Goal: Information Seeking & Learning: Check status

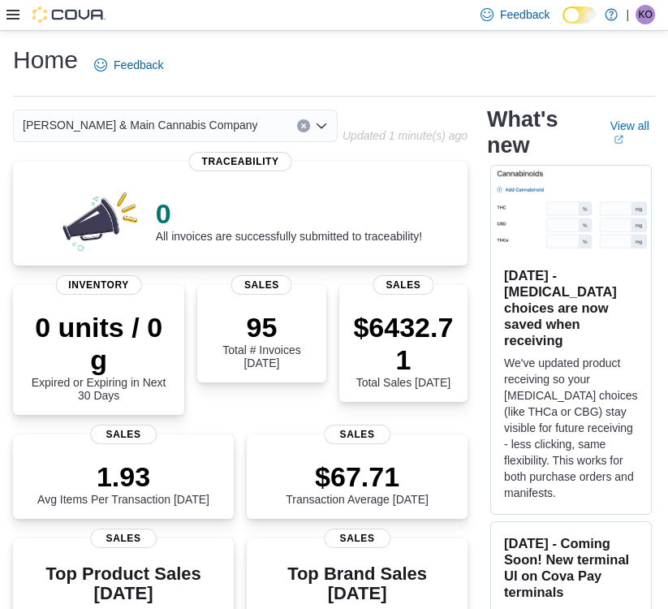
click at [12, 24] on div at bounding box center [55, 15] width 99 height 30
click at [12, 21] on div at bounding box center [55, 14] width 99 height 16
click at [5, 15] on div "Feedback Dark Mode Hudson & Main Cannabis Company | KO Kristen Orr" at bounding box center [334, 15] width 668 height 31
click at [6, 12] on icon at bounding box center [12, 14] width 13 height 13
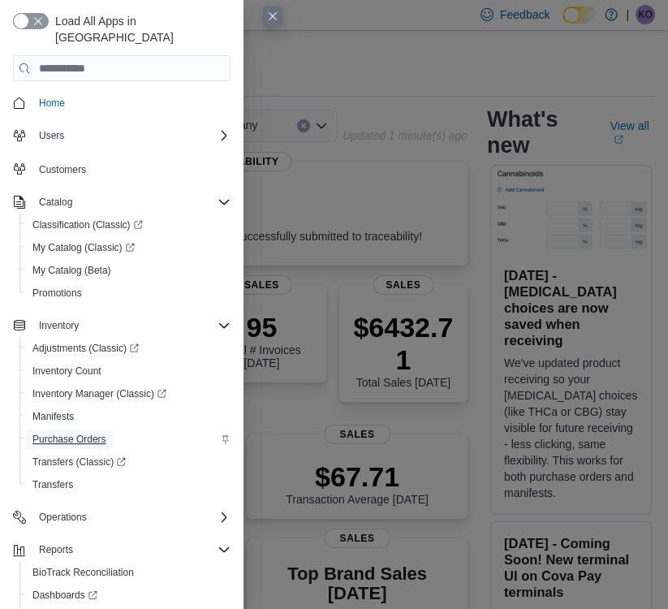
click at [79, 433] on span "Purchase Orders" at bounding box center [69, 439] width 74 height 13
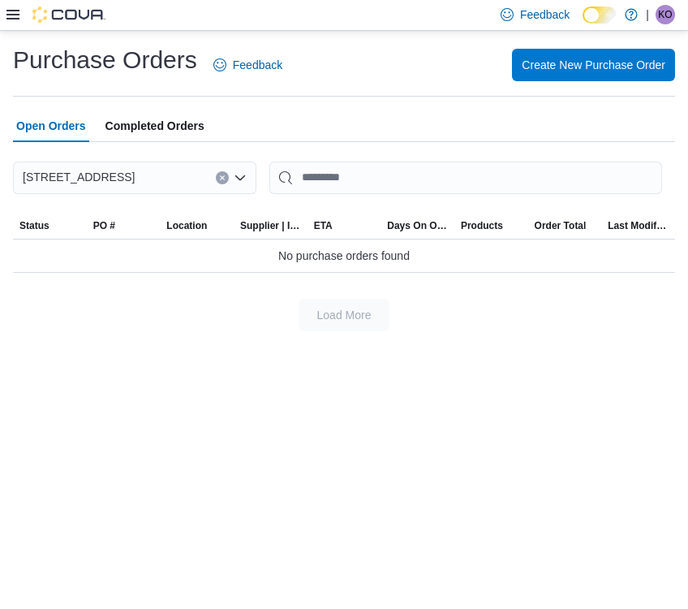
click at [166, 127] on span "Completed Orders" at bounding box center [155, 126] width 99 height 32
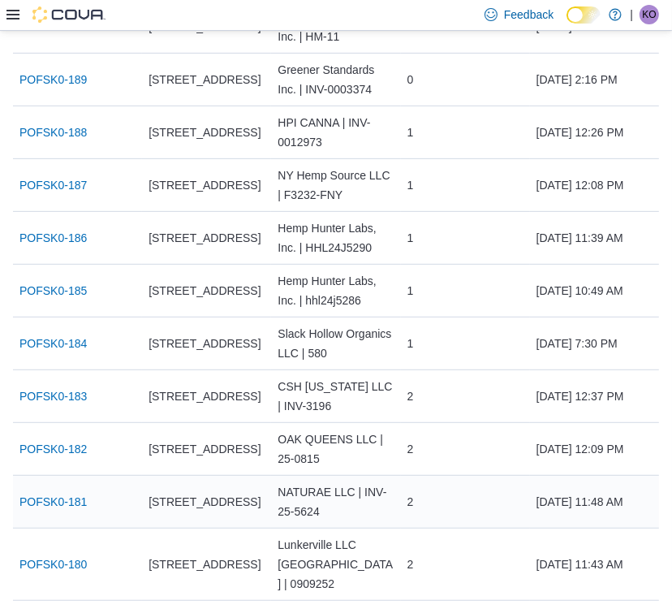
scroll to position [433, 0]
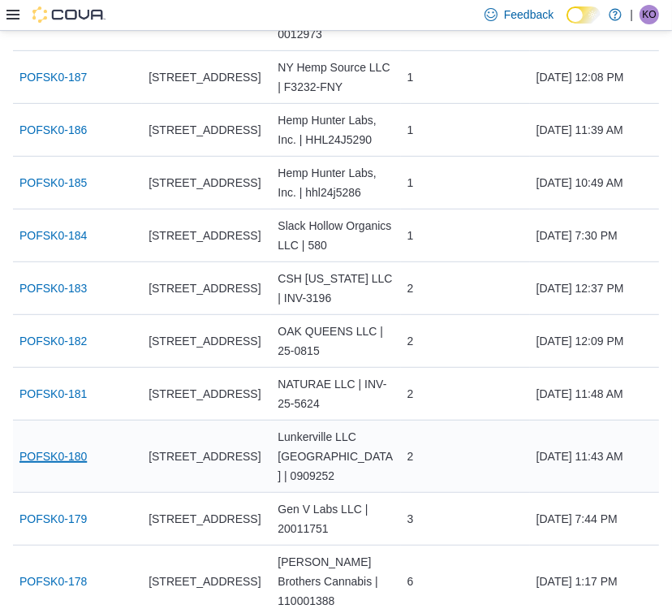
click at [68, 466] on link "POFSK0-180" at bounding box center [52, 455] width 67 height 19
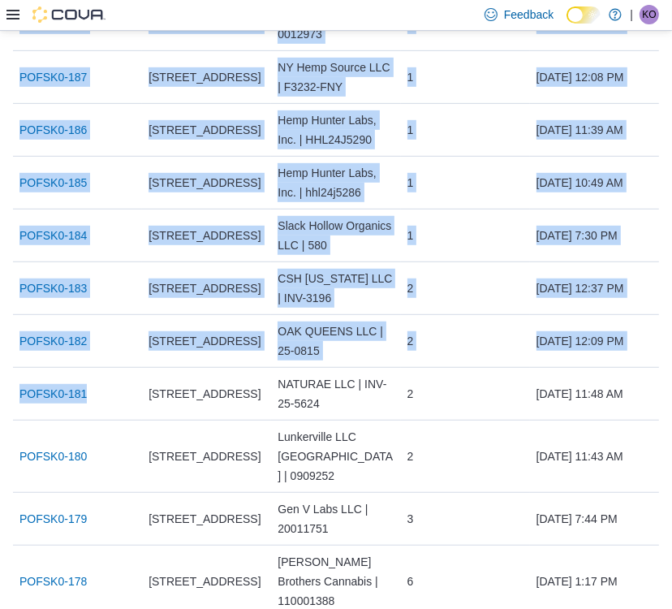
drag, startPoint x: 88, startPoint y: 405, endPoint x: 6, endPoint y: 408, distance: 82.0
click at [136, 410] on div "POFSK0-181" at bounding box center [77, 393] width 129 height 32
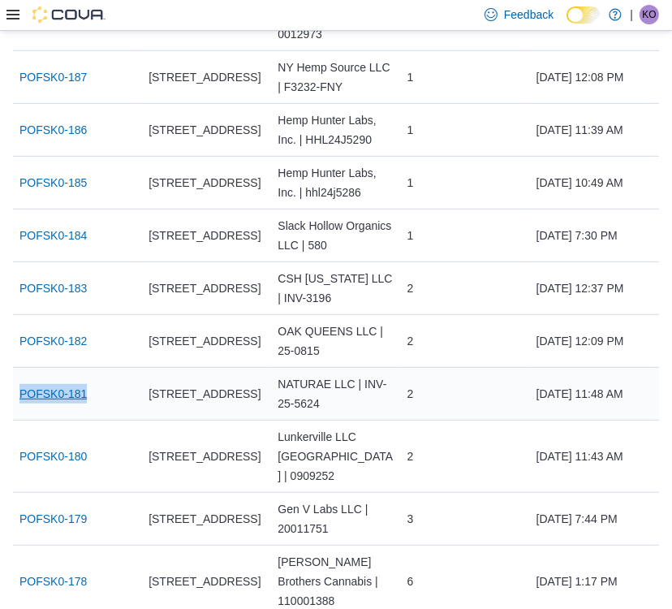
drag, startPoint x: 114, startPoint y: 408, endPoint x: 19, endPoint y: 408, distance: 94.2
click at [19, 408] on div "POFSK0-181" at bounding box center [77, 393] width 129 height 32
copy link "POFSK0-181"
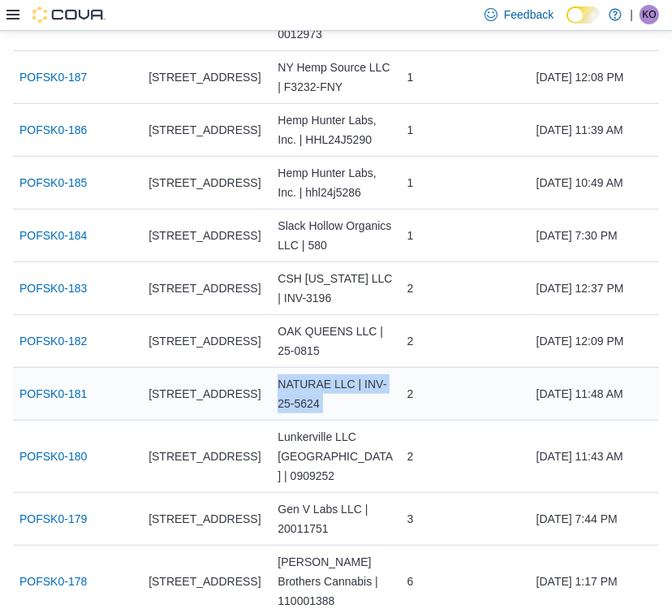
drag, startPoint x: 288, startPoint y: 398, endPoint x: 412, endPoint y: 397, distance: 124.2
click at [412, 397] on tr "PO # POFSK0-181 Location 3873 Main Street Supplier | Invoice Number NATURAE LLC…" at bounding box center [336, 393] width 646 height 53
click at [384, 399] on div "NATURAE LLC | INV-25-5624" at bounding box center [335, 394] width 129 height 52
drag, startPoint x: 333, startPoint y: 414, endPoint x: 318, endPoint y: 405, distance: 17.1
click at [270, 396] on tr "PO # POFSK0-181 Location 3873 Main Street Supplier | Invoice Number NATURAE LLC…" at bounding box center [336, 393] width 646 height 53
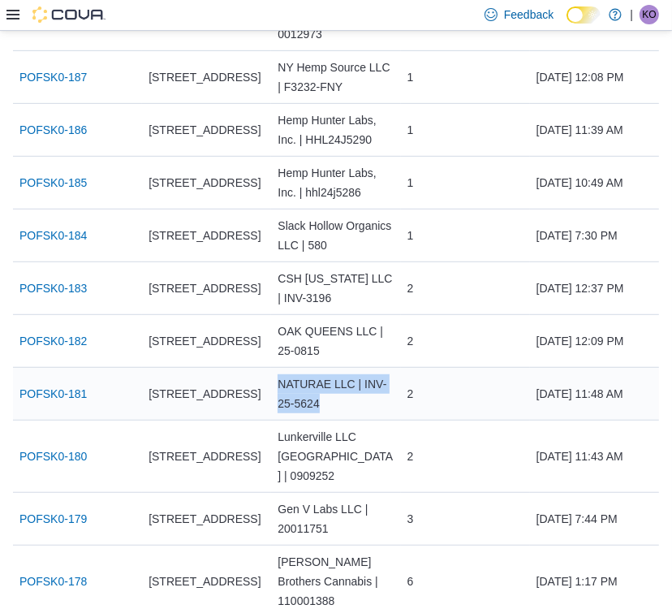
click at [302, 403] on div "NATURAE LLC | INV-25-5624" at bounding box center [335, 394] width 129 height 52
drag, startPoint x: 282, startPoint y: 402, endPoint x: 360, endPoint y: 402, distance: 78.7
click at [360, 402] on div "NATURAE LLC | INV-25-5624" at bounding box center [335, 394] width 129 height 52
copy div "NATURAE LLC"
click at [586, 403] on span "[DATE] 11:48 AM" at bounding box center [580, 393] width 87 height 19
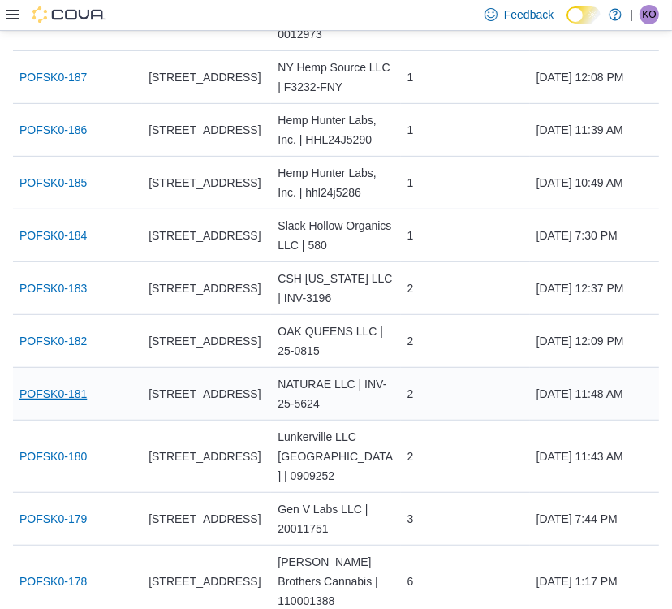
click at [56, 403] on link "POFSK0-181" at bounding box center [52, 393] width 67 height 19
click at [74, 351] on link "POFSK0-182" at bounding box center [52, 340] width 67 height 19
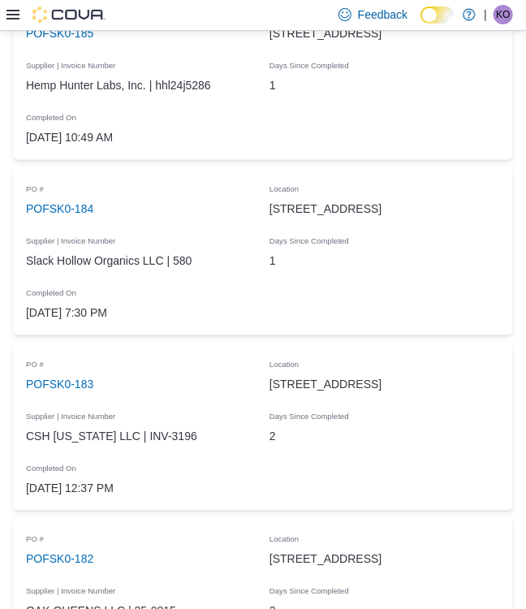
scroll to position [1515, 0]
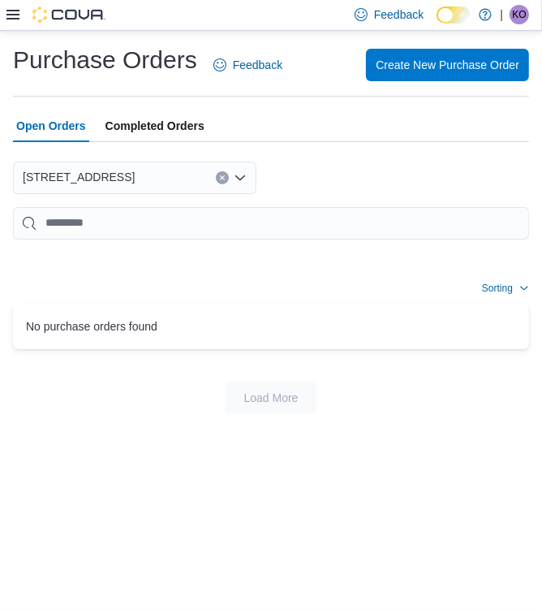
click at [117, 125] on span "Completed Orders" at bounding box center [155, 126] width 99 height 32
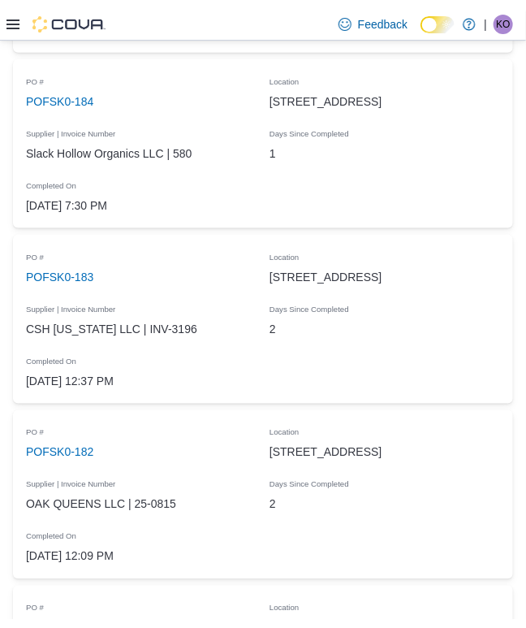
scroll to position [1515, 0]
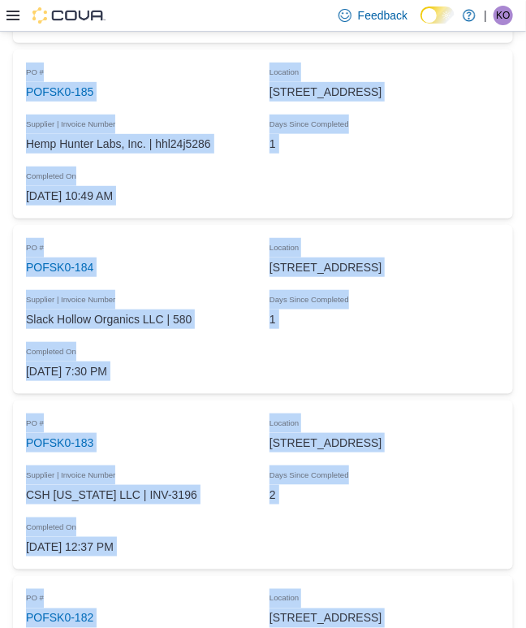
drag, startPoint x: 8, startPoint y: 626, endPoint x: 17, endPoint y: 628, distance: 9.1
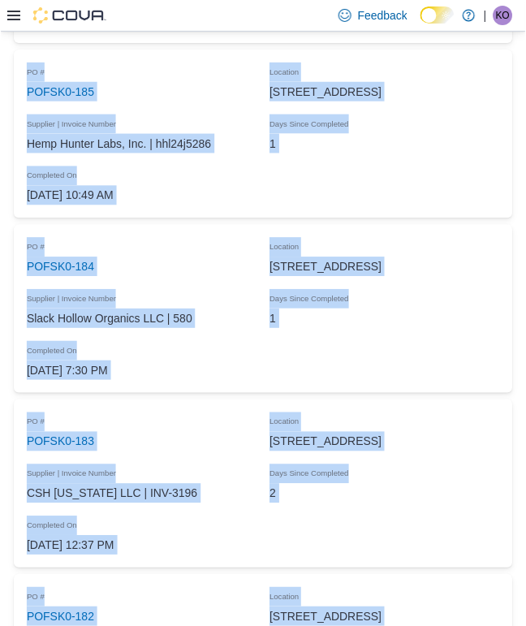
scroll to position [1567, 0]
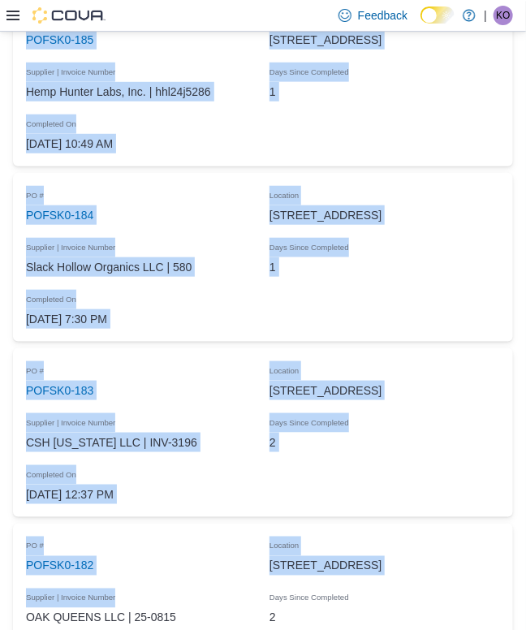
click at [416, 84] on div "1" at bounding box center [385, 91] width 244 height 32
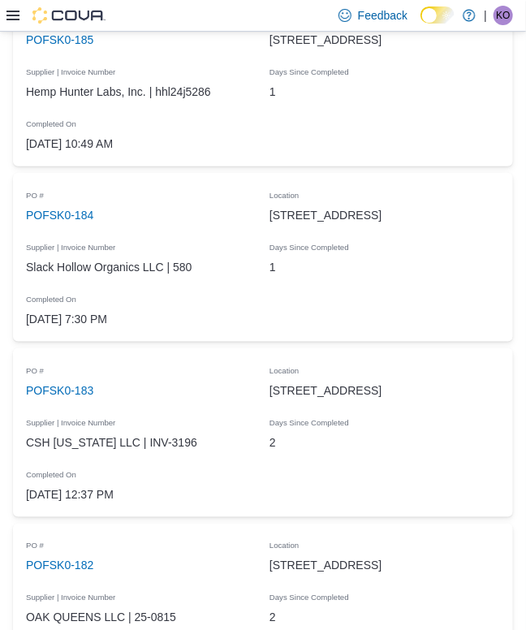
click at [507, 218] on div "3873 Main Street" at bounding box center [385, 215] width 244 height 32
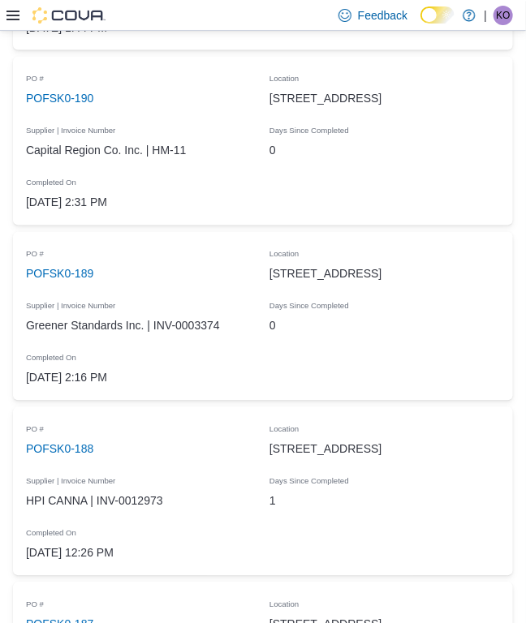
scroll to position [433, 0]
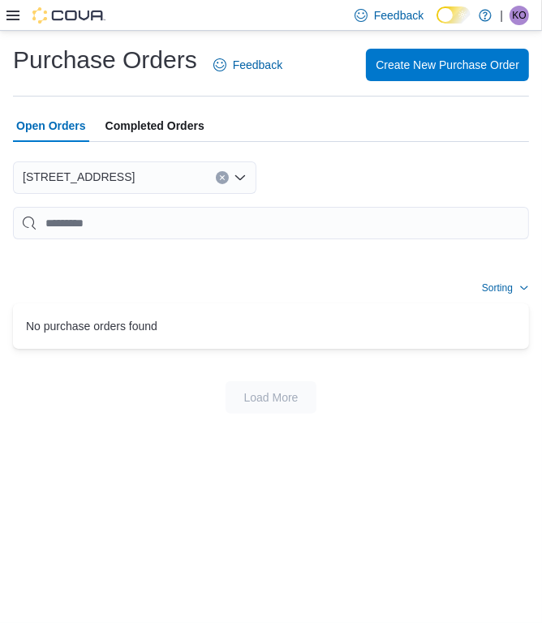
click at [184, 127] on span "Completed Orders" at bounding box center [155, 126] width 99 height 32
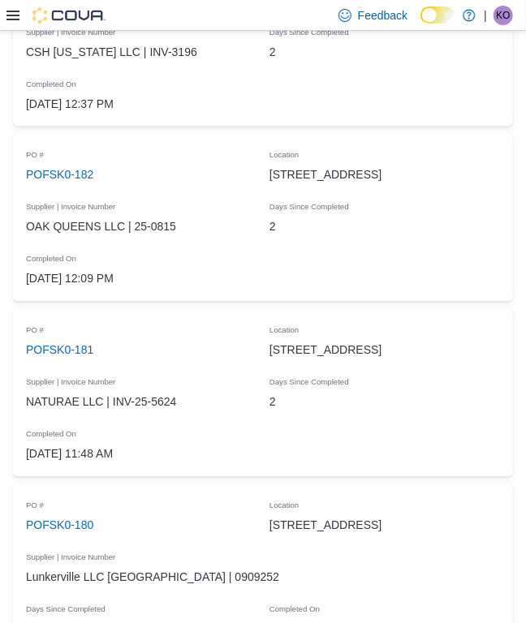
scroll to position [1908, 0]
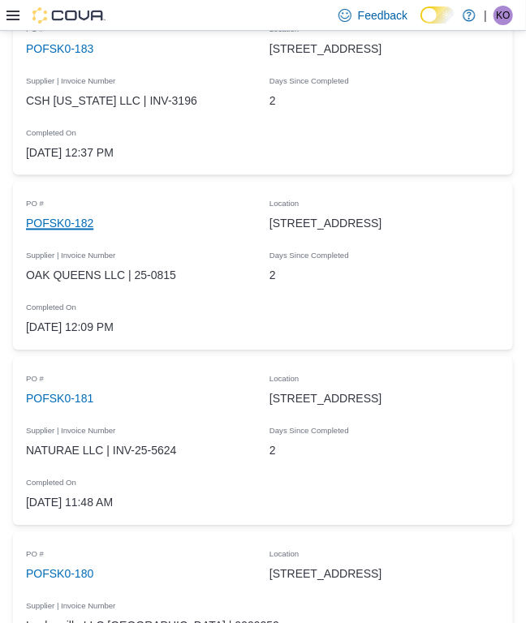
click at [53, 216] on link "POFSK0-182" at bounding box center [59, 223] width 67 height 19
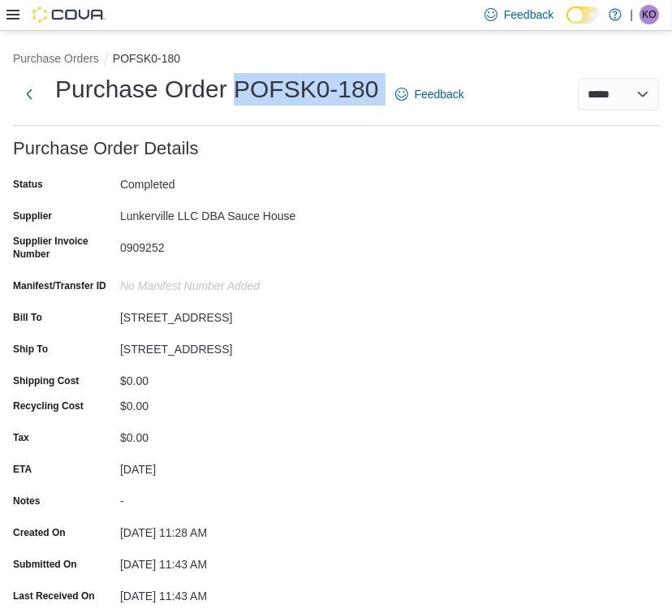
drag, startPoint x: 237, startPoint y: 86, endPoint x: 369, endPoint y: 85, distance: 131.5
click at [374, 84] on h1 "Purchase Order POFSK0-180" at bounding box center [217, 89] width 324 height 32
copy h1 "POFSK0-180"
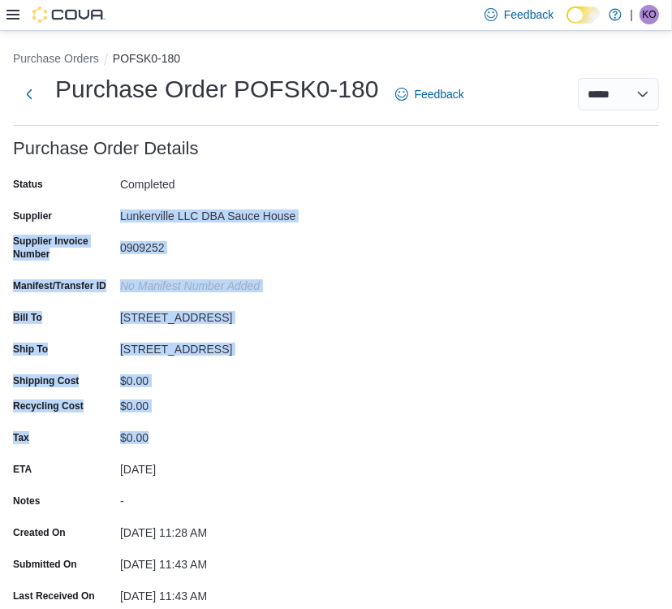
drag, startPoint x: 118, startPoint y: 214, endPoint x: 339, endPoint y: 223, distance: 221.0
click at [353, 231] on div "Status Completed Supplier Lunkerville LLC DBA Sauce House Supplier Invoice Numb…" at bounding box center [336, 437] width 646 height 532
click at [301, 212] on div "Lunkerville LLC DBA Sauce House" at bounding box center [229, 212] width 218 height 19
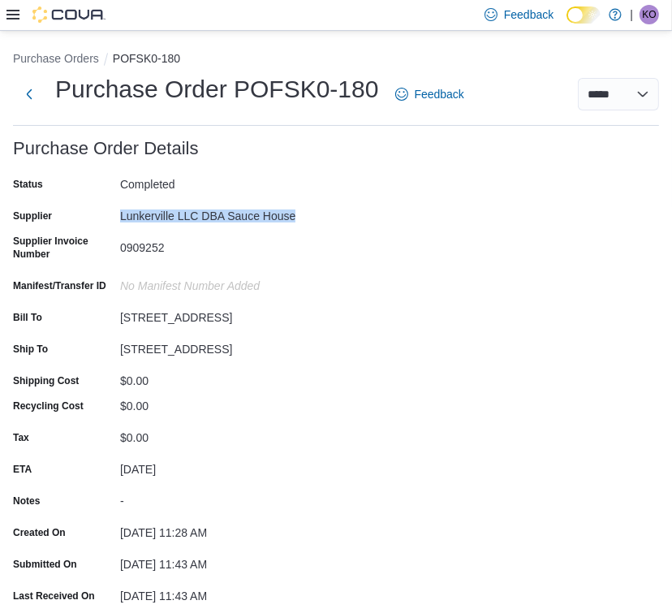
drag, startPoint x: 301, startPoint y: 212, endPoint x: 137, endPoint y: 211, distance: 164.0
click at [137, 211] on div "Lunkerville LLC DBA Sauce House" at bounding box center [229, 212] width 218 height 19
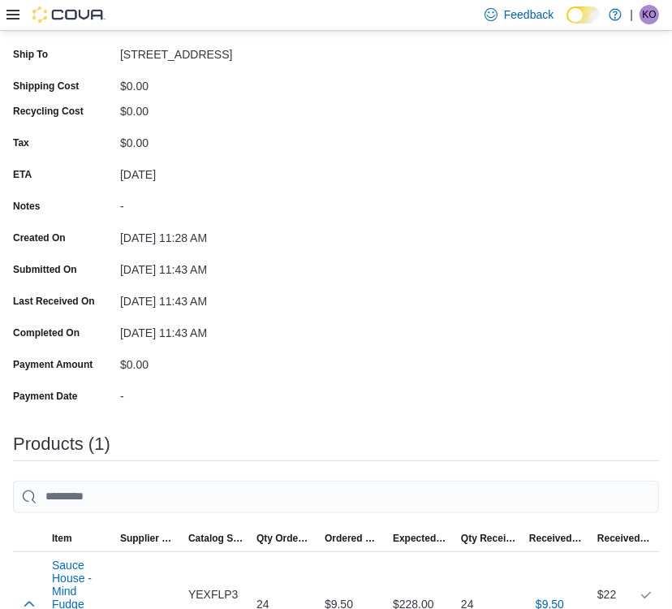
scroll to position [325, 0]
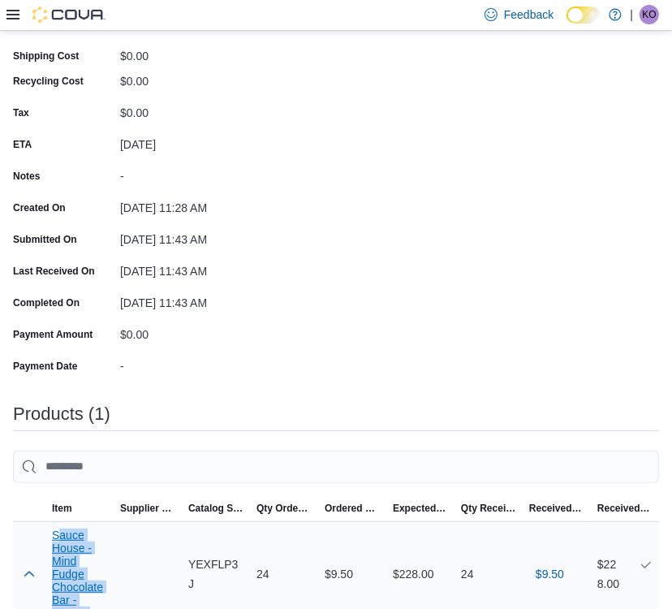
drag, startPoint x: 104, startPoint y: 385, endPoint x: 57, endPoint y: 306, distance: 91.7
click at [57, 521] on tr "Sauce House - Mind Fudge Chocolate Bar - 100mg Supplier SKU Catalog SKU YEXFLP3…" at bounding box center [336, 573] width 646 height 105
copy tr "auce House - Mind Fudge Chocolate Bar - 100mg Supplier SKU Catalog SKU"
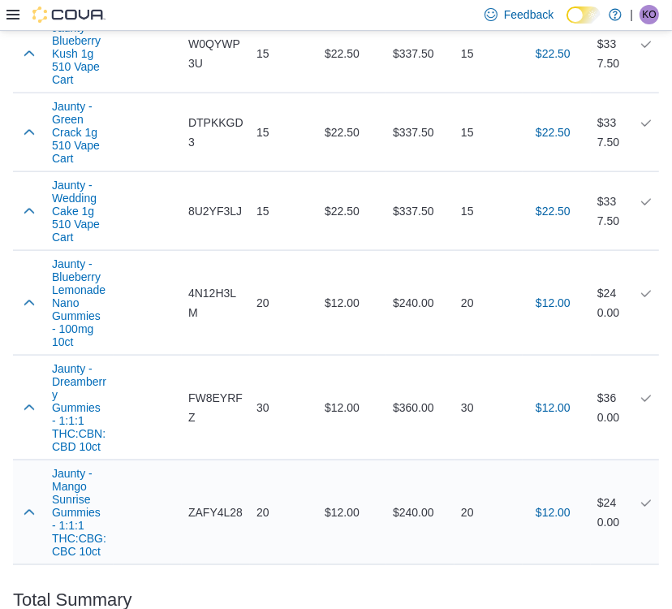
scroll to position [1200, 0]
copy p "$4,852.50"
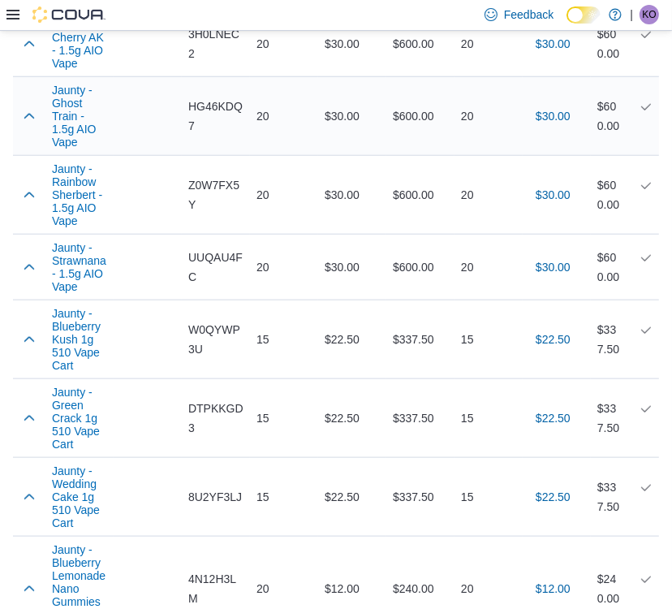
scroll to position [767, 0]
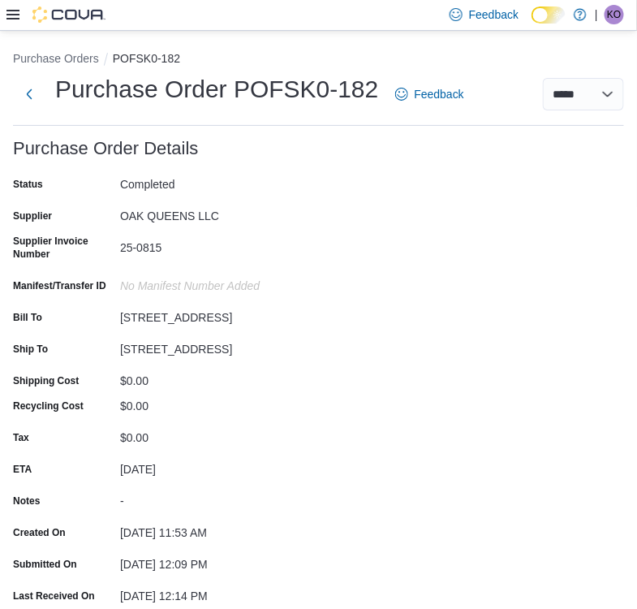
click at [149, 210] on div "OAK QUEENS LLC" at bounding box center [229, 212] width 218 height 19
copy div "OAK QUEENS LLC"
click at [480, 182] on div "Status Completed Supplier OAK QUEENS LLC Supplier Invoice Number 25-0815 Manife…" at bounding box center [318, 437] width 611 height 532
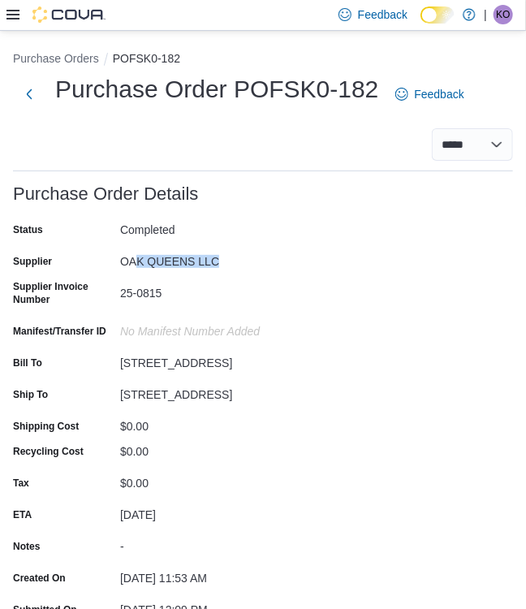
drag, startPoint x: 250, startPoint y: 256, endPoint x: 149, endPoint y: 257, distance: 101.5
click at [137, 257] on div "OAK QUEENS LLC" at bounding box center [229, 257] width 218 height 19
drag, startPoint x: 117, startPoint y: 256, endPoint x: 131, endPoint y: 257, distance: 13.9
click at [127, 257] on div "Supplier OAK QUEENS LLC" at bounding box center [175, 260] width 325 height 25
drag, startPoint x: 222, startPoint y: 260, endPoint x: 145, endPoint y: 265, distance: 76.5
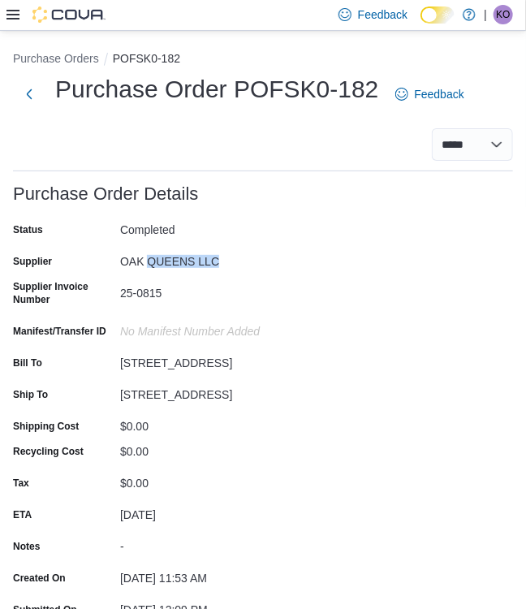
click at [145, 265] on div "OAK QUEENS LLC" at bounding box center [229, 257] width 218 height 19
click at [183, 263] on div "OAK QUEENS LLC" at bounding box center [229, 257] width 218 height 19
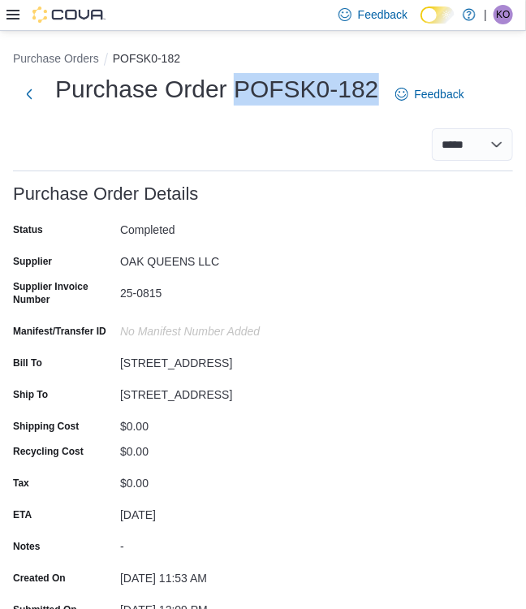
drag, startPoint x: 239, startPoint y: 90, endPoint x: 375, endPoint y: 91, distance: 136.4
click at [378, 91] on h1 "Purchase Order POFSK0-182" at bounding box center [217, 89] width 324 height 32
copy h1 "POFSK0-182"
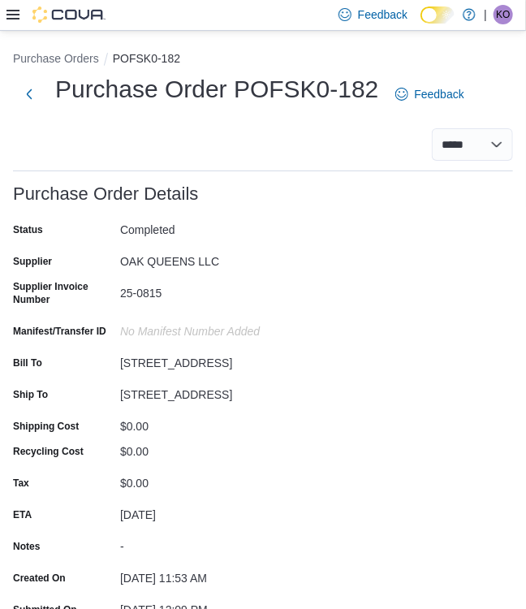
click at [161, 265] on div "OAK QUEENS LLC" at bounding box center [229, 257] width 218 height 19
copy div "OAK QUEENS LLC"
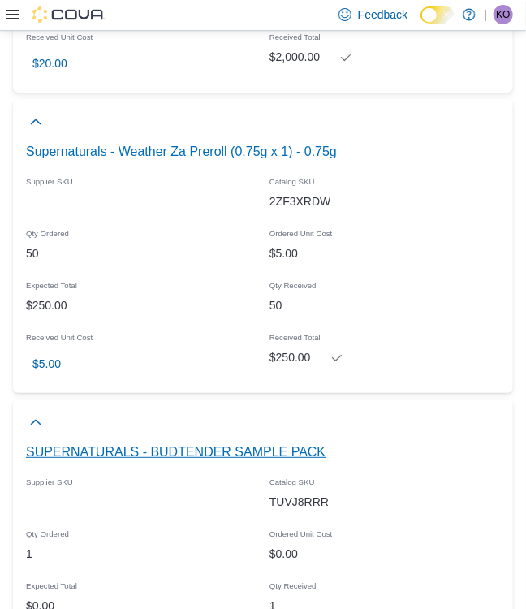
scroll to position [2926, 0]
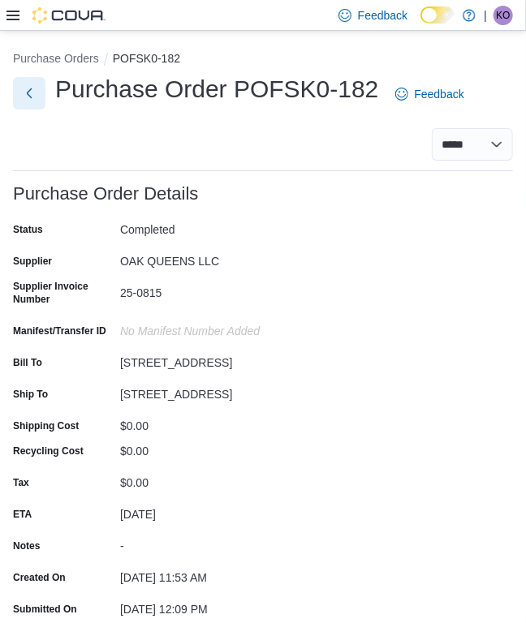
click at [20, 88] on button "Next" at bounding box center [29, 93] width 32 height 32
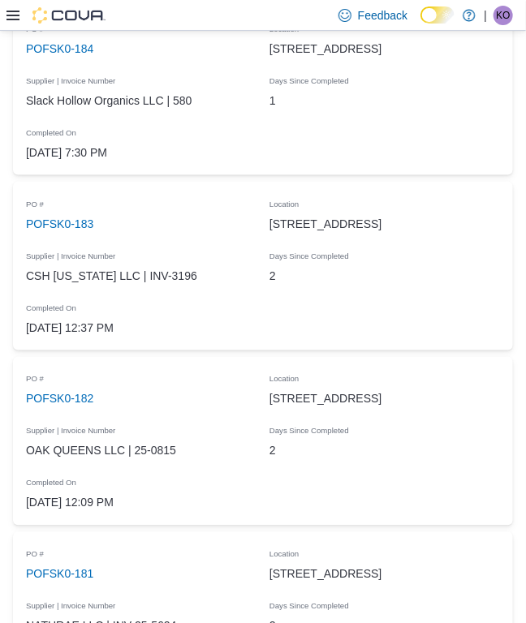
scroll to position [1732, 0]
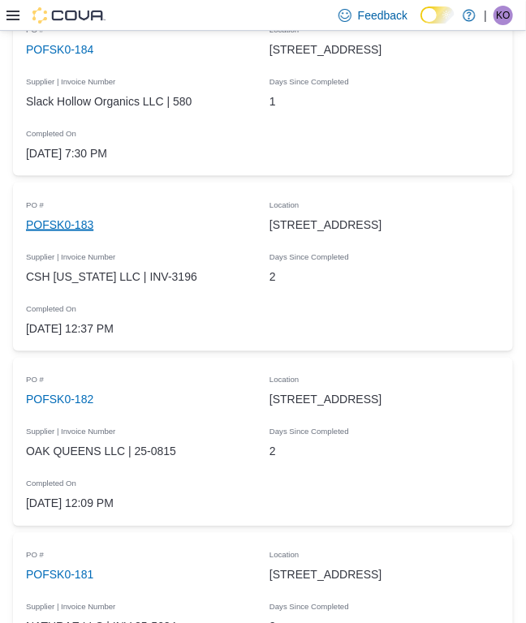
click at [65, 224] on link "POFSK0-183" at bounding box center [59, 224] width 67 height 19
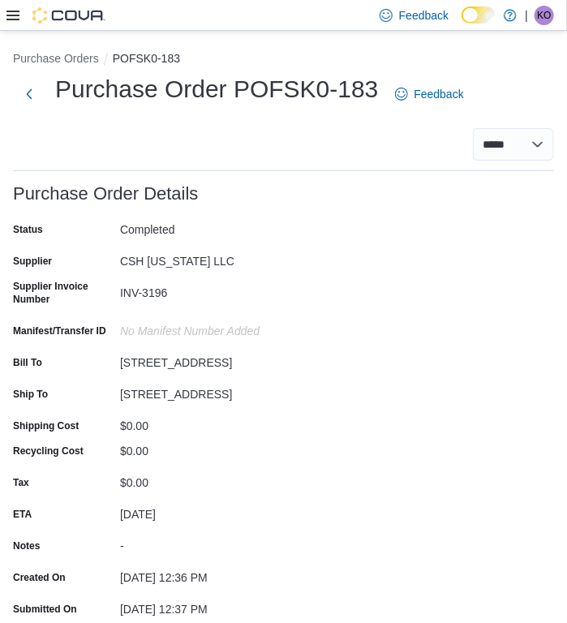
click at [158, 280] on div "INV-3196" at bounding box center [229, 289] width 218 height 19
copy div "INV-3196"
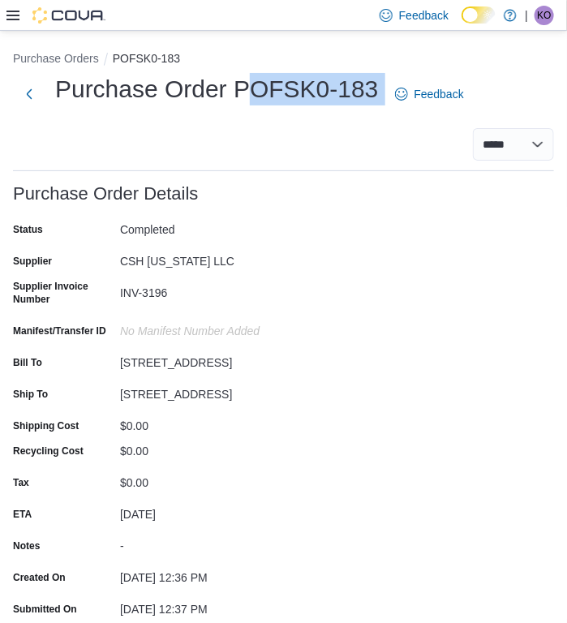
drag, startPoint x: 243, startPoint y: 91, endPoint x: 364, endPoint y: 91, distance: 121.0
click at [397, 91] on div "Purchase Order POFSK0-183 Feedback" at bounding box center [242, 94] width 458 height 42
click at [360, 91] on h1 "Purchase Order POFSK0-183" at bounding box center [217, 89] width 324 height 32
drag, startPoint x: 238, startPoint y: 86, endPoint x: 375, endPoint y: 87, distance: 137.2
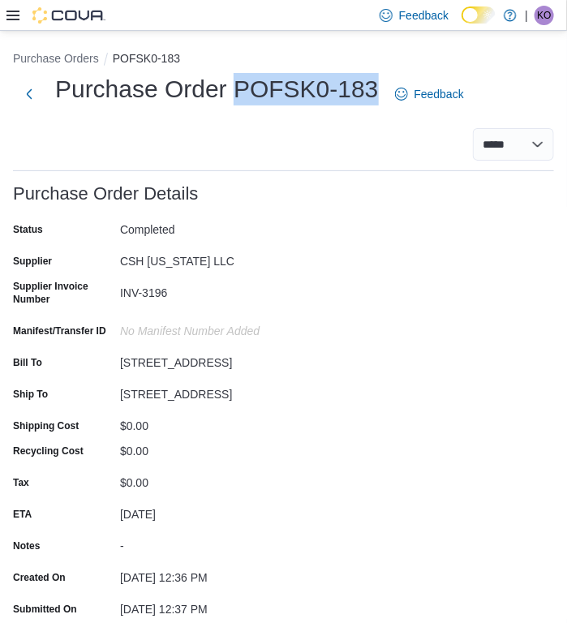
click at [375, 87] on h1 "Purchase Order POFSK0-183" at bounding box center [217, 89] width 324 height 32
copy h1 "POFSK0-183"
click at [28, 94] on button "Next" at bounding box center [29, 93] width 32 height 32
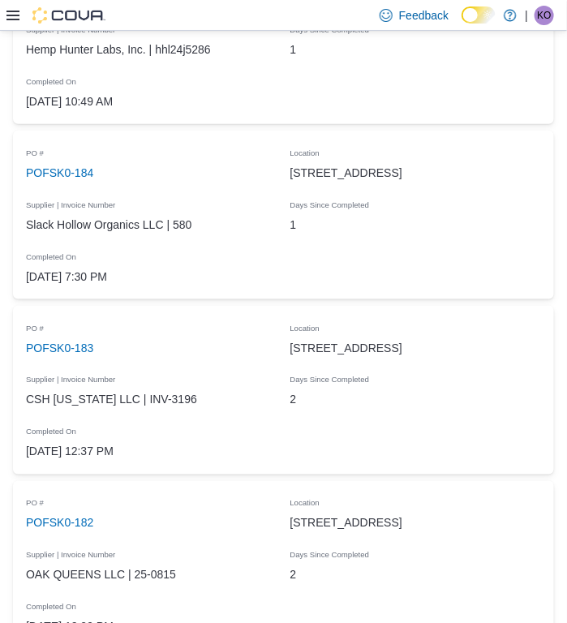
scroll to position [1515, 0]
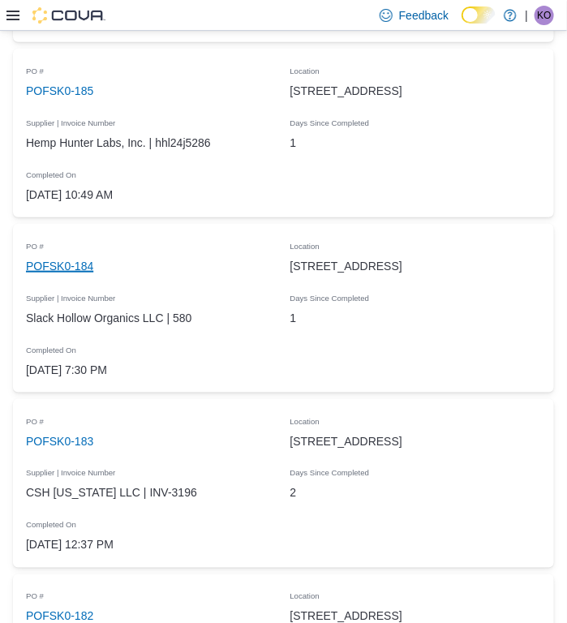
click at [77, 260] on link "POFSK0-184" at bounding box center [59, 266] width 67 height 19
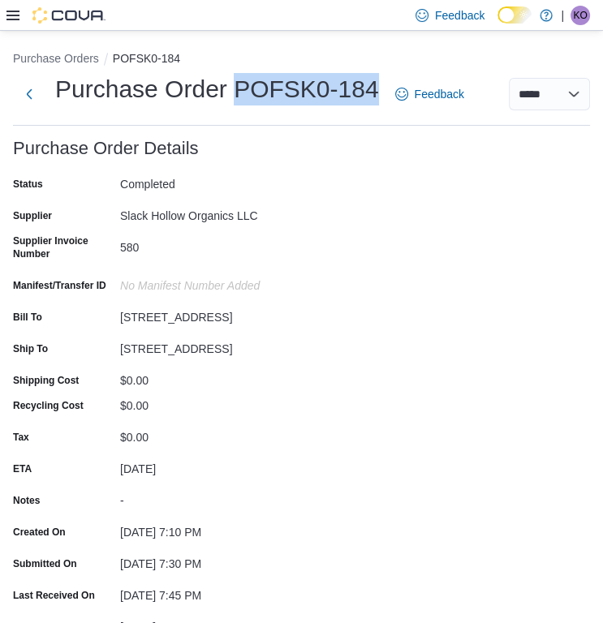
drag, startPoint x: 236, startPoint y: 89, endPoint x: 330, endPoint y: 81, distance: 94.5
click at [377, 94] on h1 "Purchase Order POFSK0-184" at bounding box center [217, 89] width 324 height 32
copy h1 "POFSK0-184"
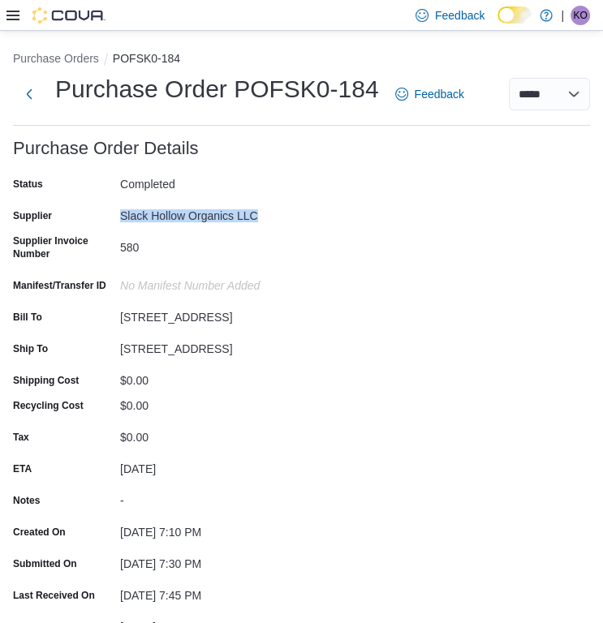
drag, startPoint x: 222, startPoint y: 224, endPoint x: 306, endPoint y: 228, distance: 84.5
click at [306, 228] on div "Slack Hollow Organics LLC" at bounding box center [229, 215] width 218 height 25
copy div "Slack Hollow Organics LLC"
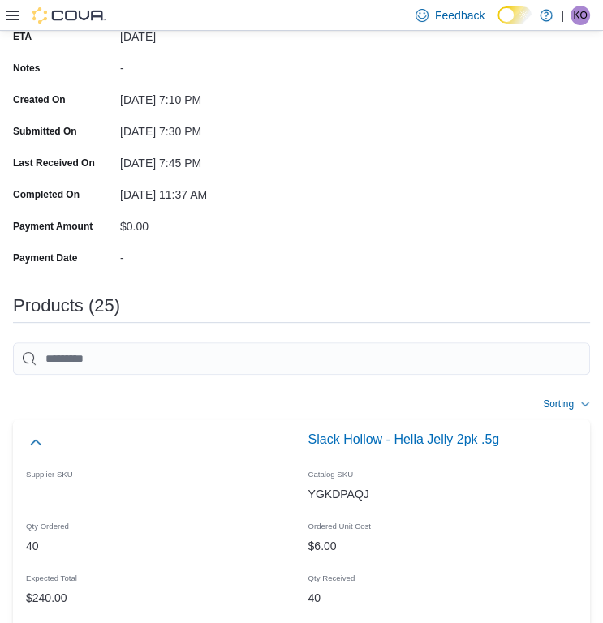
scroll to position [649, 0]
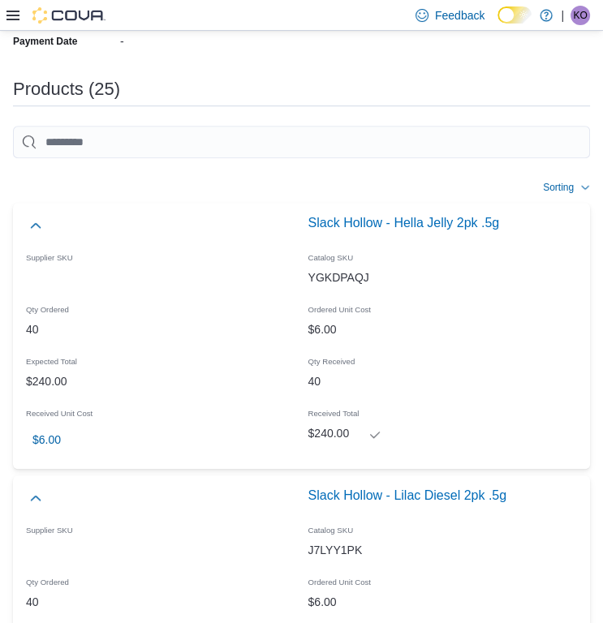
drag, startPoint x: 601, startPoint y: 75, endPoint x: 610, endPoint y: 85, distance: 13.2
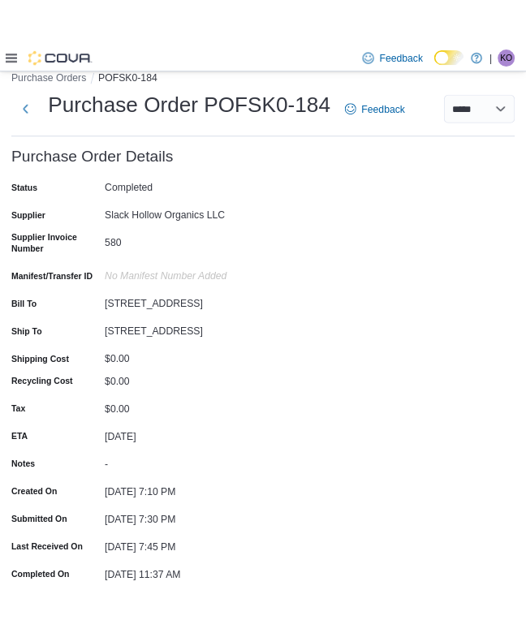
scroll to position [0, 0]
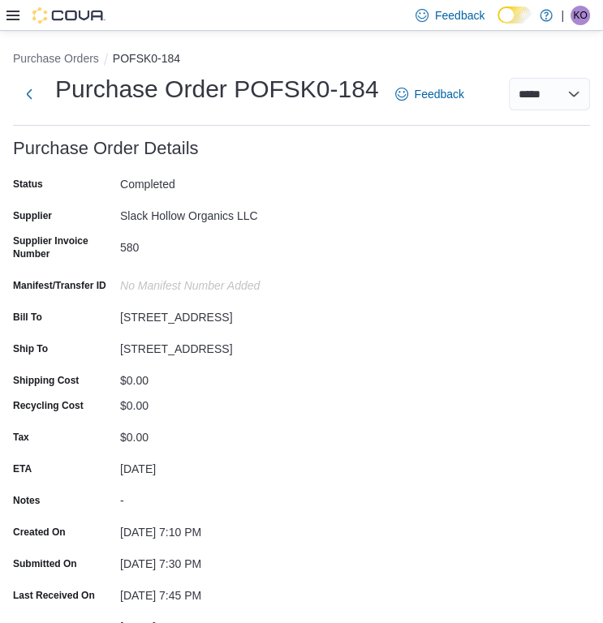
click at [45, 88] on div "Purchase Order POFSK0-184 Feedback" at bounding box center [242, 94] width 458 height 42
click at [34, 91] on button "Next" at bounding box center [29, 93] width 32 height 32
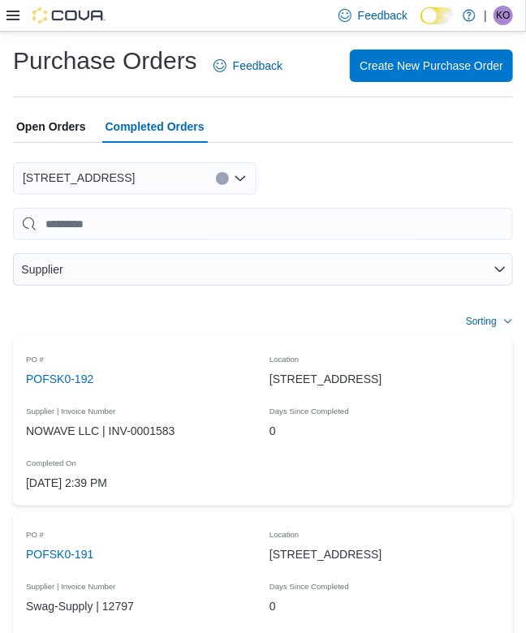
click at [11, 14] on icon at bounding box center [12, 15] width 13 height 13
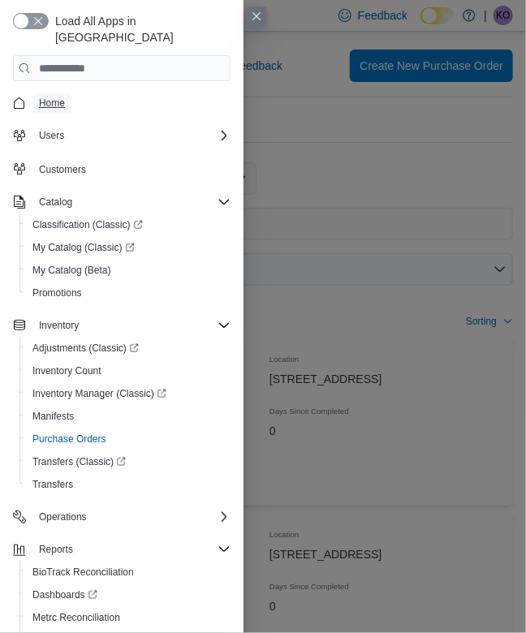
click at [70, 93] on link "Home" at bounding box center [51, 102] width 39 height 19
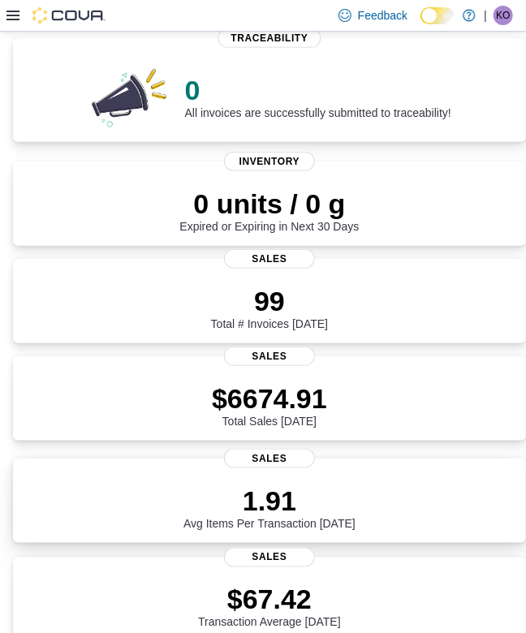
scroll to position [216, 0]
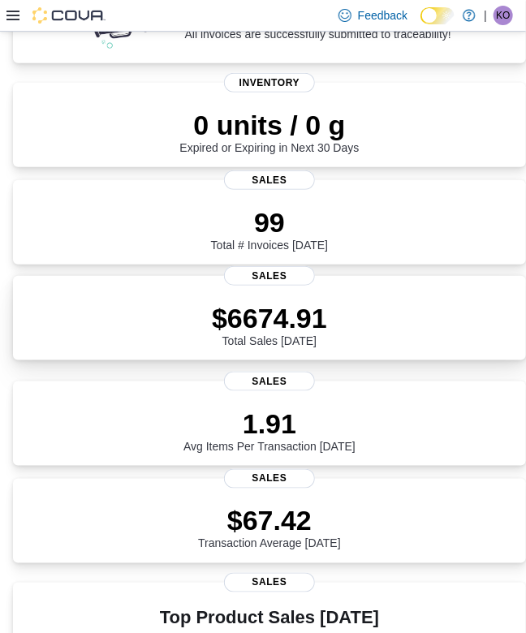
click at [386, 304] on div "$6674.91 Total Sales Today" at bounding box center [269, 321] width 487 height 52
